Goal: Task Accomplishment & Management: Use online tool/utility

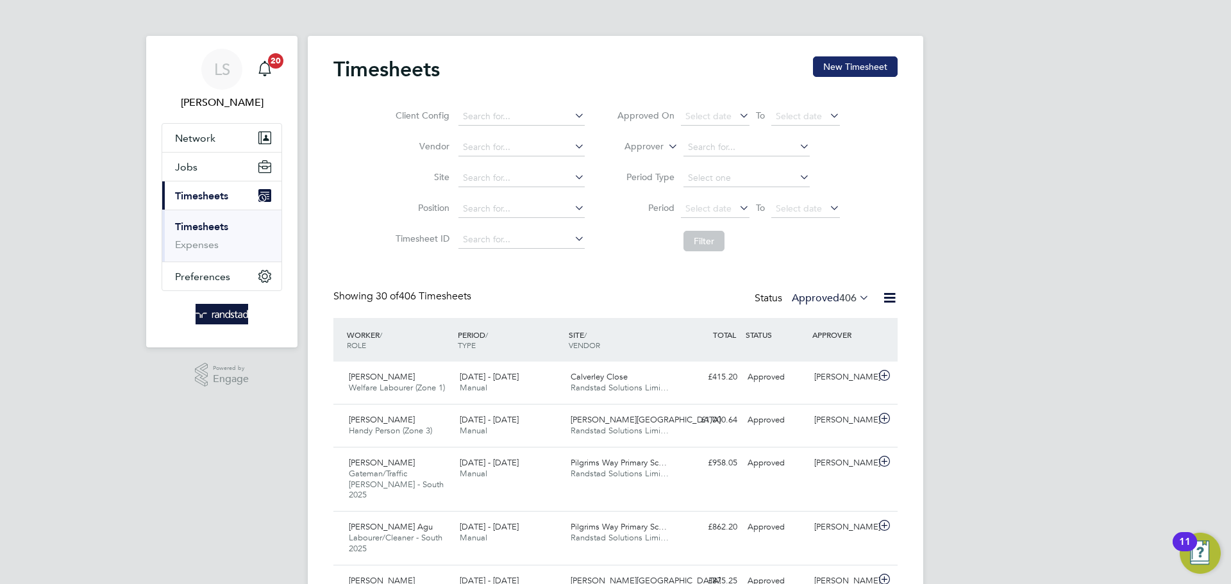
click at [877, 60] on button "New Timesheet" at bounding box center [855, 66] width 85 height 21
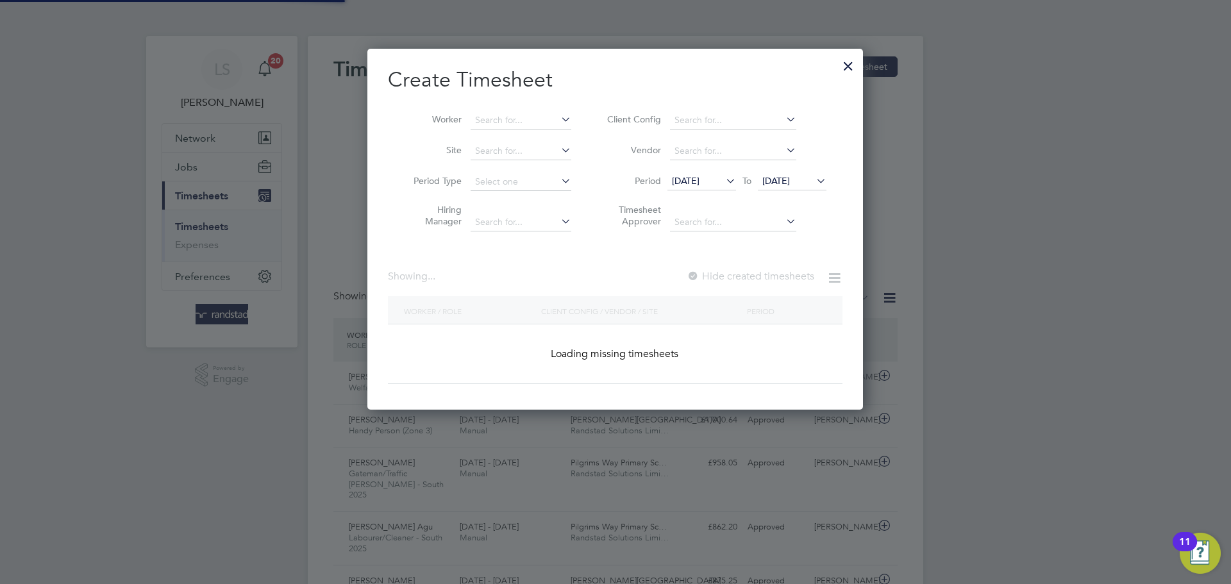
scroll to position [362, 496]
click at [514, 148] on input at bounding box center [521, 151] width 101 height 18
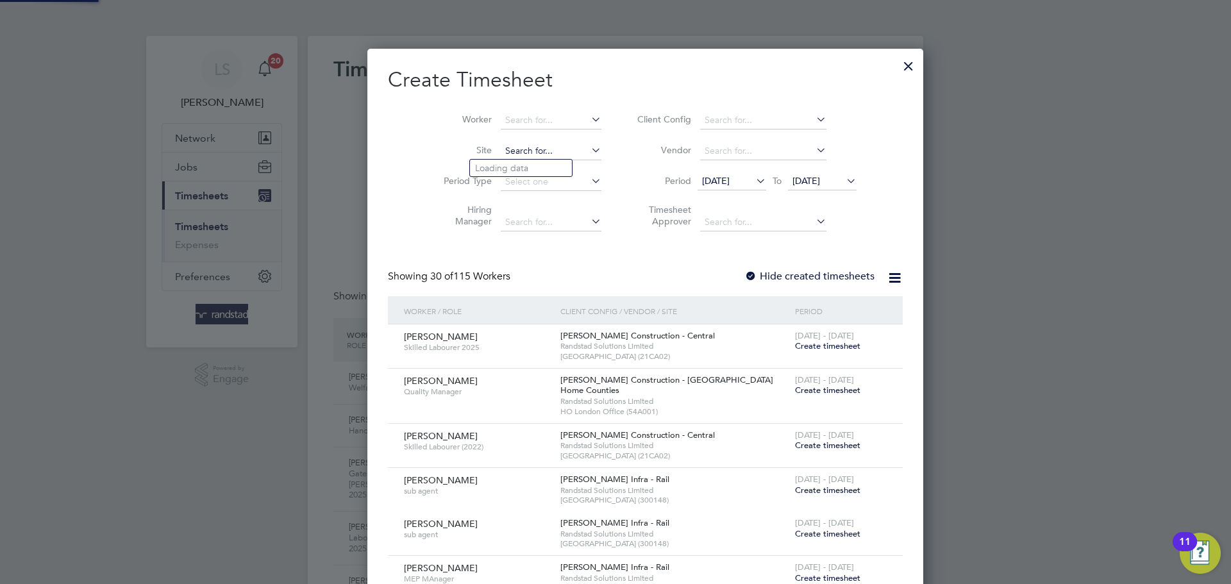
scroll to position [2487, 496]
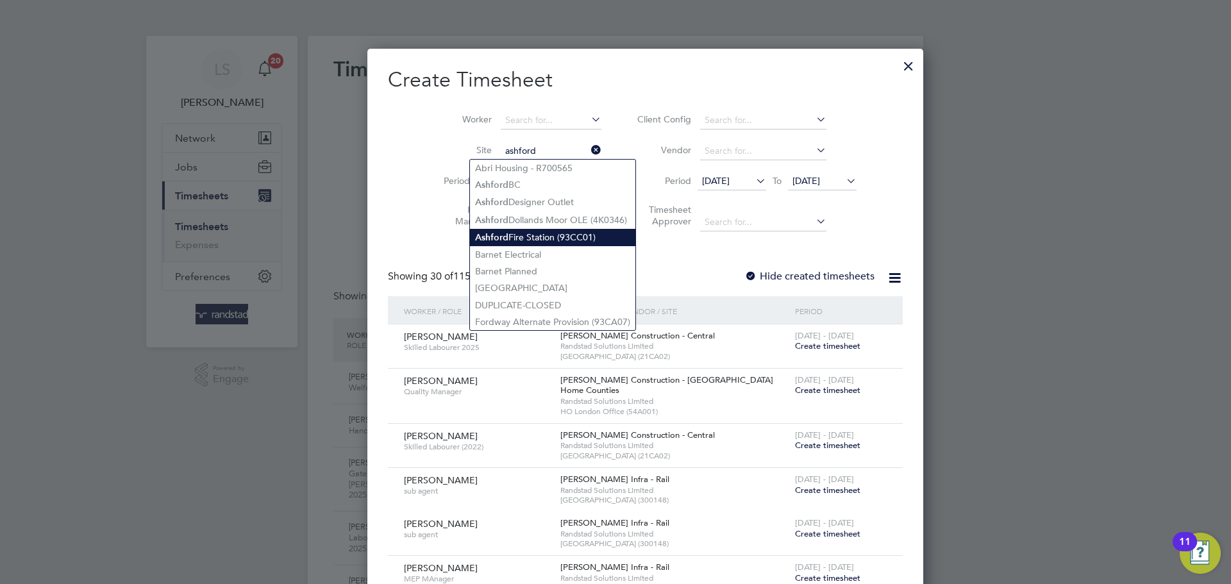
click at [525, 242] on li "[GEOGRAPHIC_DATA] (93CC01)" at bounding box center [552, 237] width 165 height 17
type input "[GEOGRAPHIC_DATA] (93CC01)"
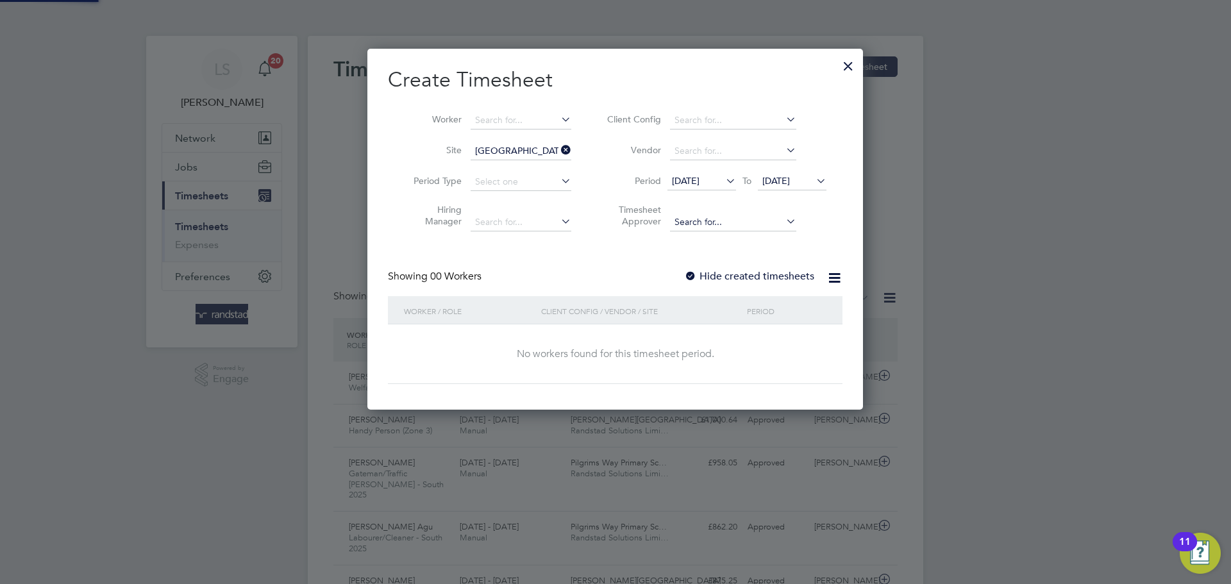
scroll to position [362, 496]
click at [790, 177] on span "[DATE]" at bounding box center [777, 181] width 28 height 12
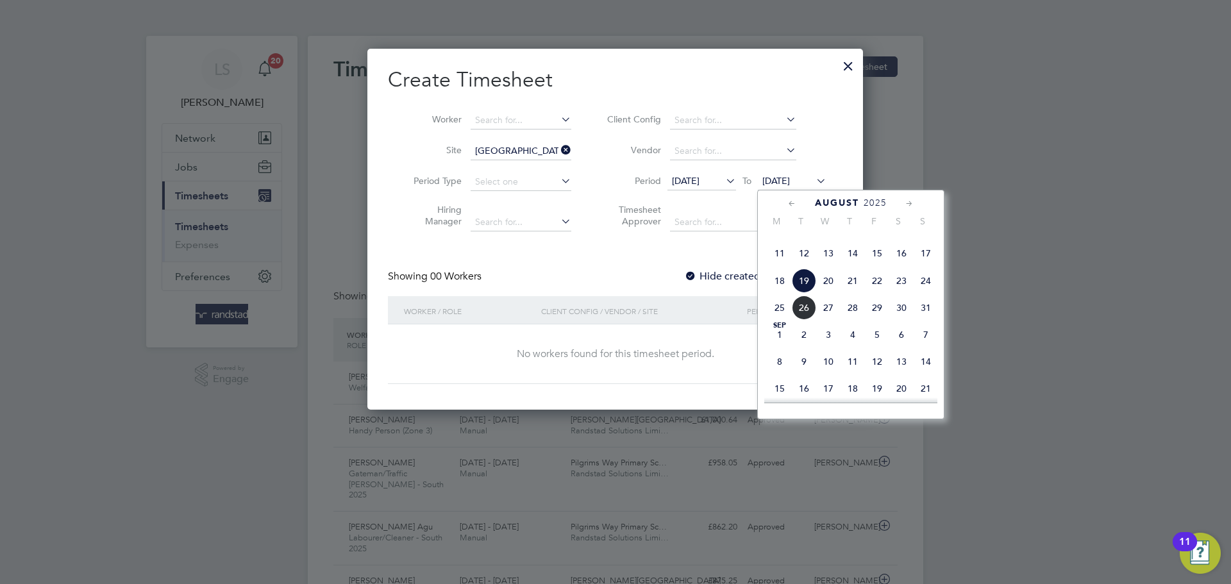
click at [811, 320] on span "26" at bounding box center [804, 308] width 24 height 24
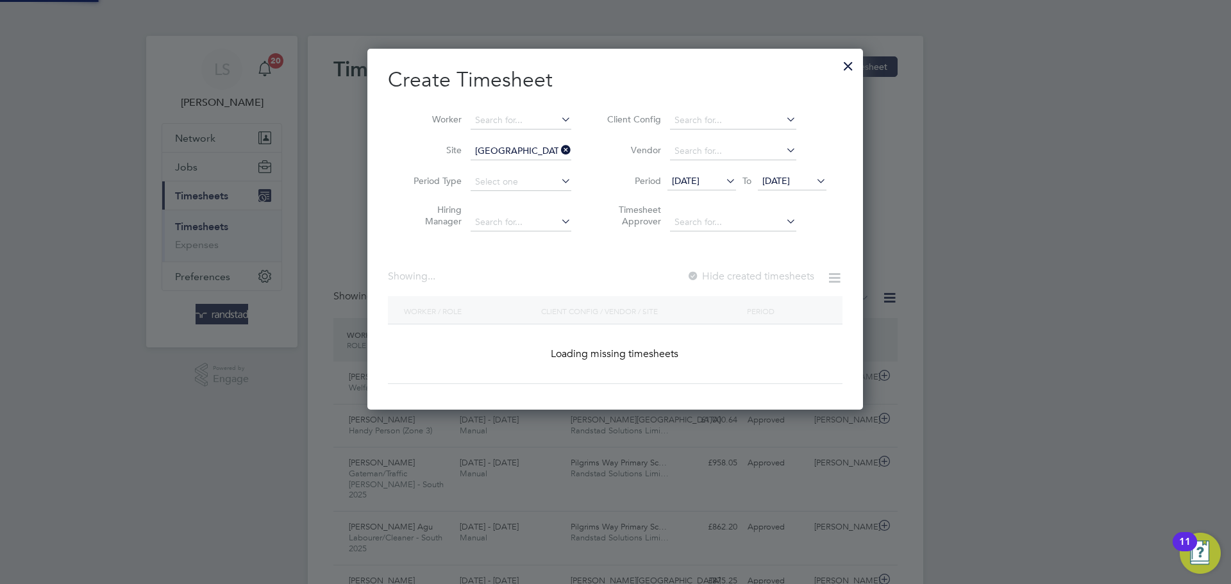
scroll to position [578, 496]
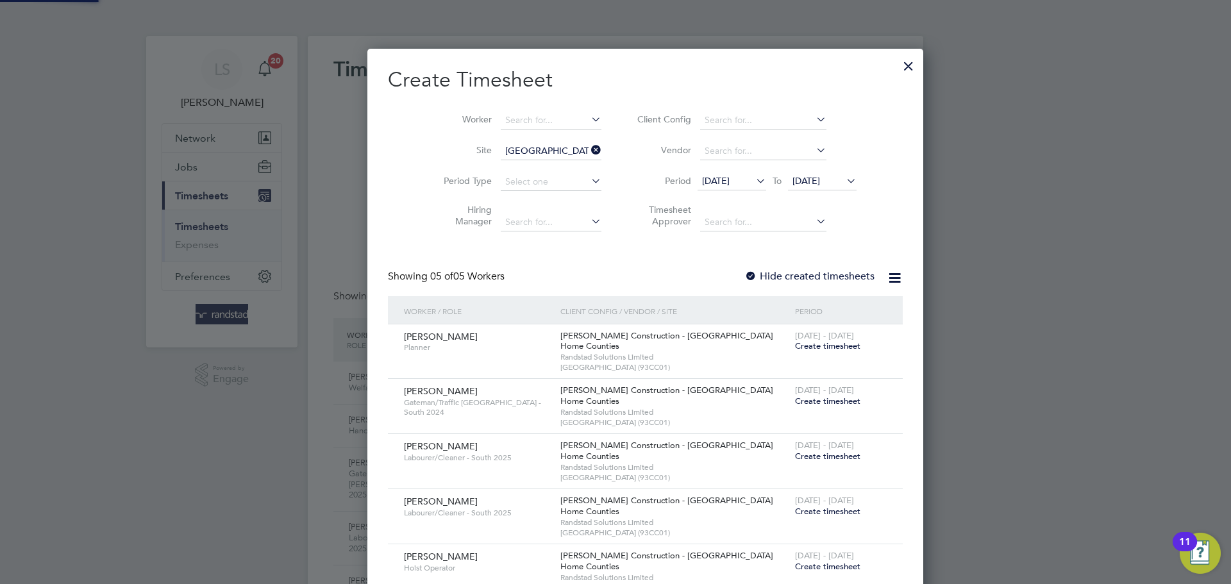
click at [745, 273] on label "Hide created timesheets" at bounding box center [810, 276] width 130 height 13
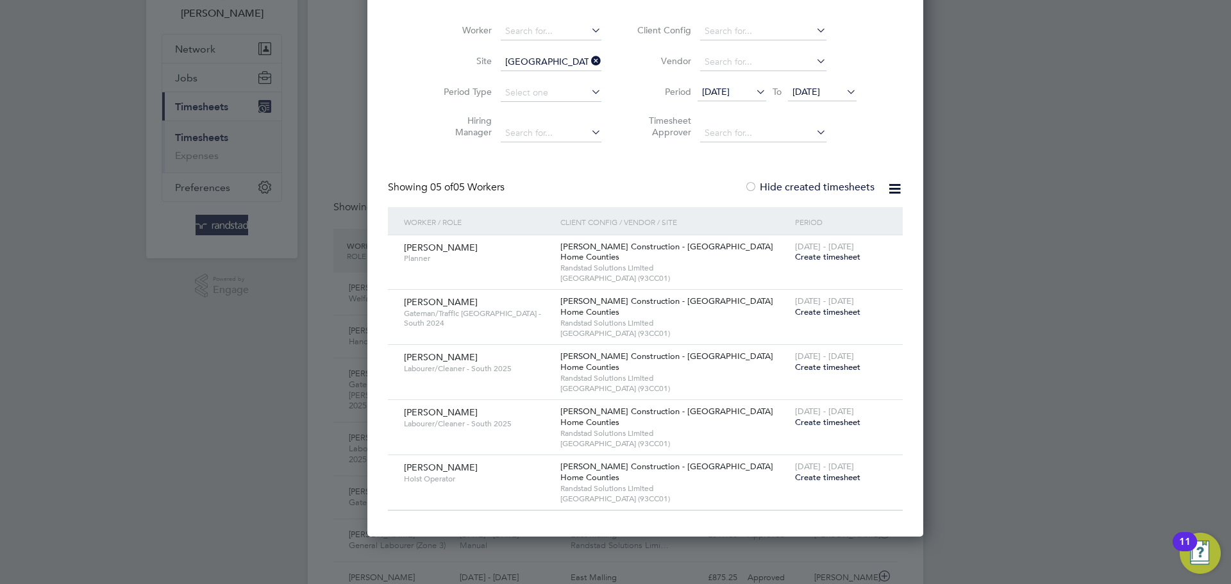
scroll to position [91, 0]
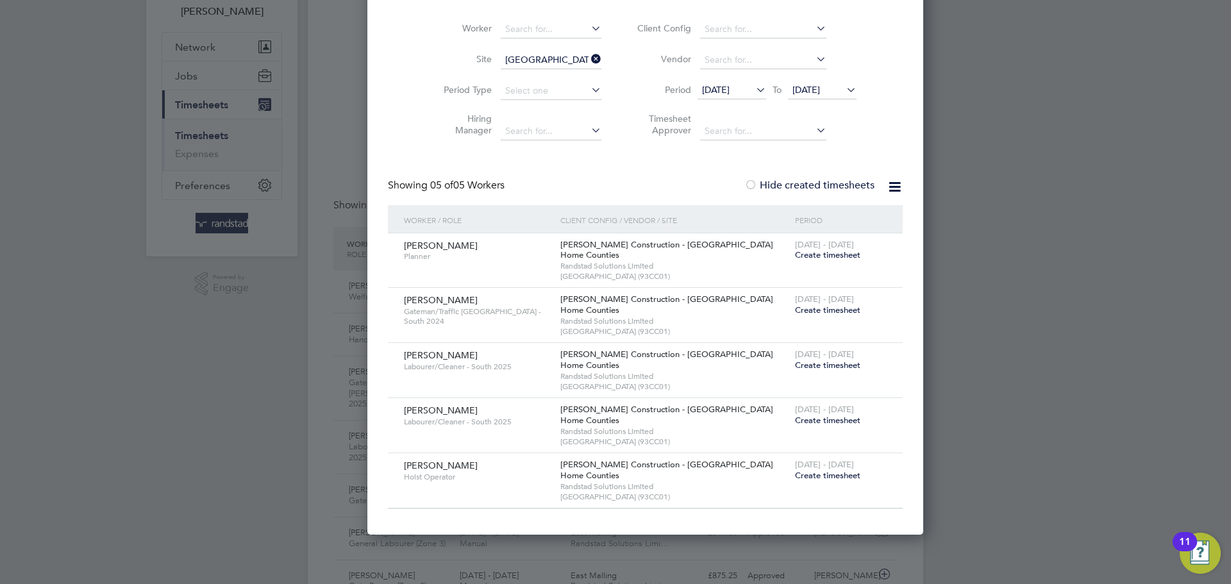
click at [777, 99] on div "[DATE] To [DATE]" at bounding box center [777, 91] width 159 height 18
click at [793, 92] on span "[DATE]" at bounding box center [807, 90] width 28 height 12
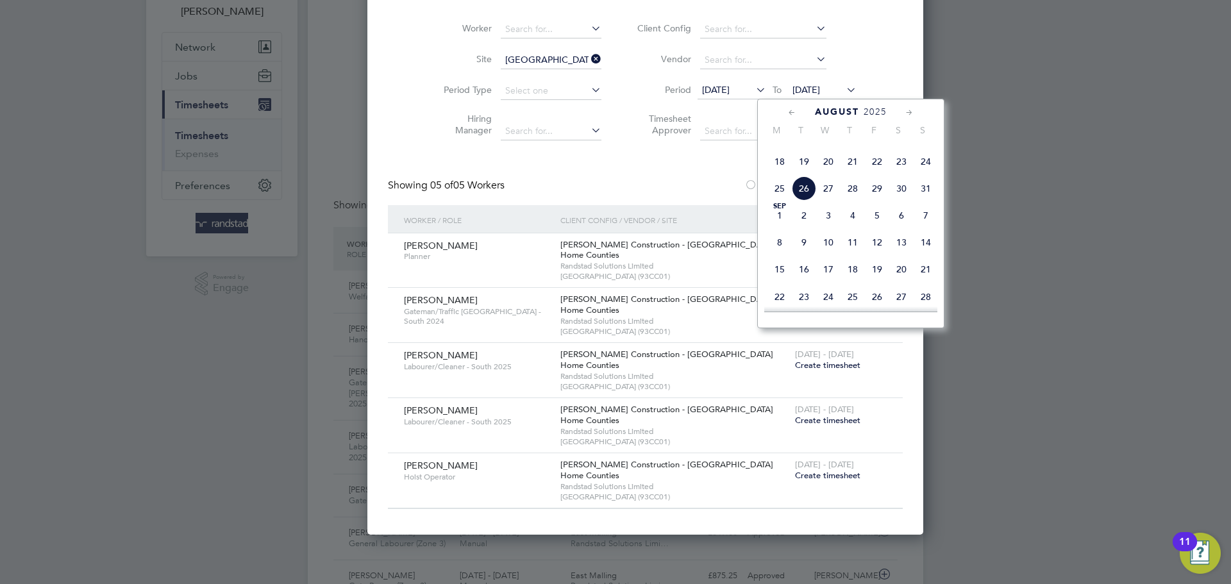
click at [773, 201] on span "25" at bounding box center [780, 188] width 24 height 24
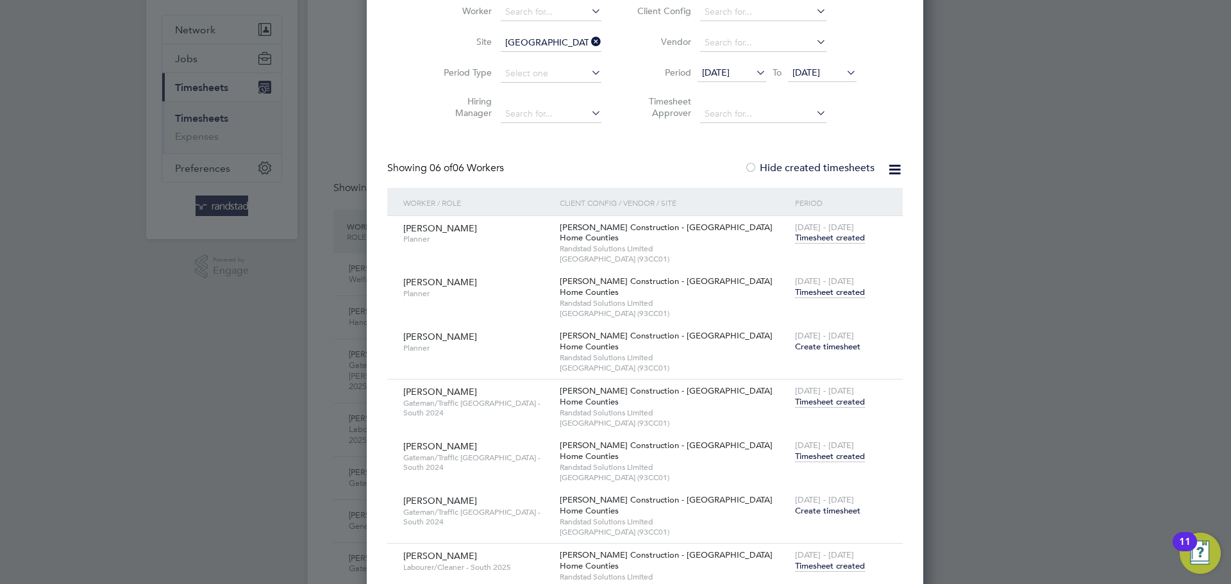
scroll to position [111, 0]
click at [795, 449] on span "Timesheet created" at bounding box center [830, 454] width 70 height 12
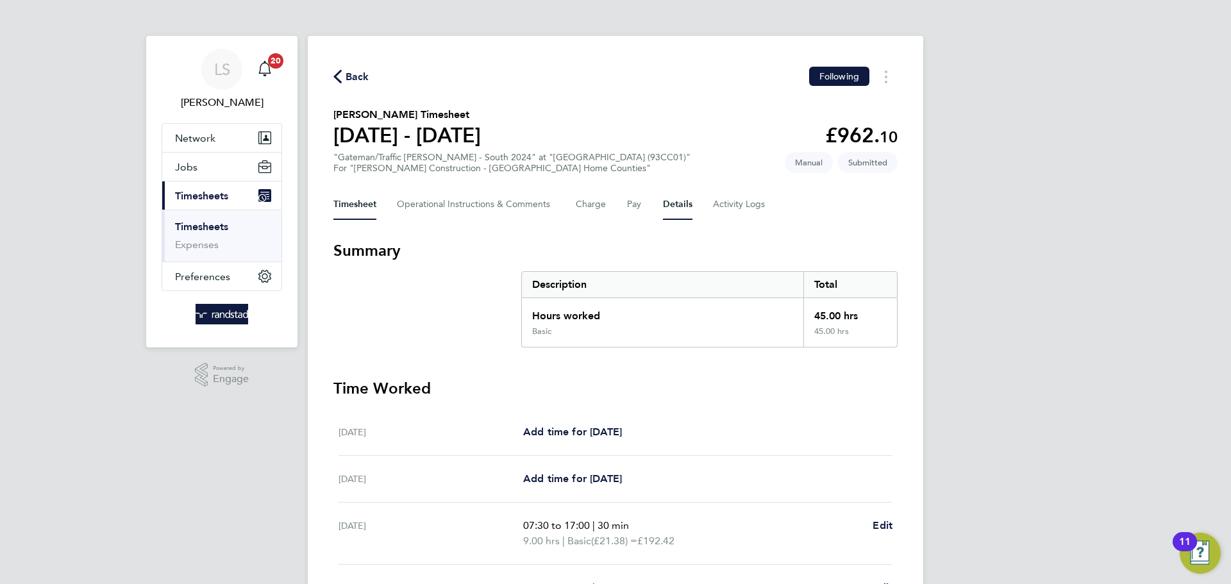
click at [664, 199] on button "Details" at bounding box center [678, 204] width 30 height 31
